Goal: Task Accomplishment & Management: Use online tool/utility

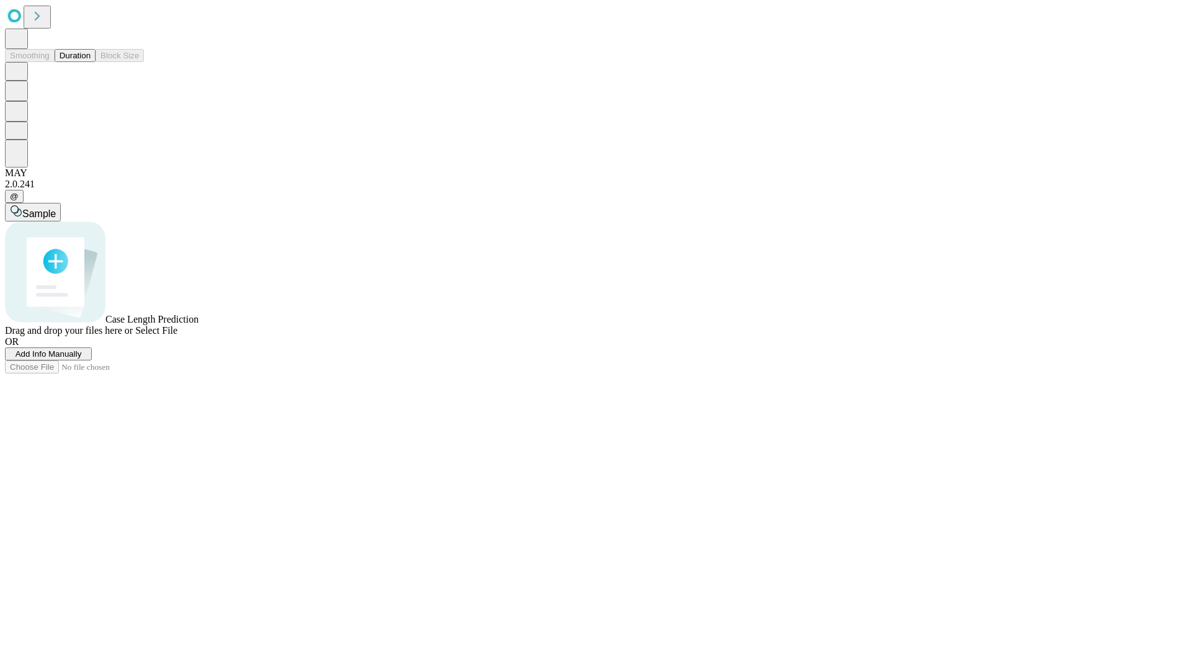
click at [91, 62] on button "Duration" at bounding box center [75, 55] width 41 height 13
click at [177, 336] on span "Select File" at bounding box center [156, 330] width 42 height 11
